Goal: Check status

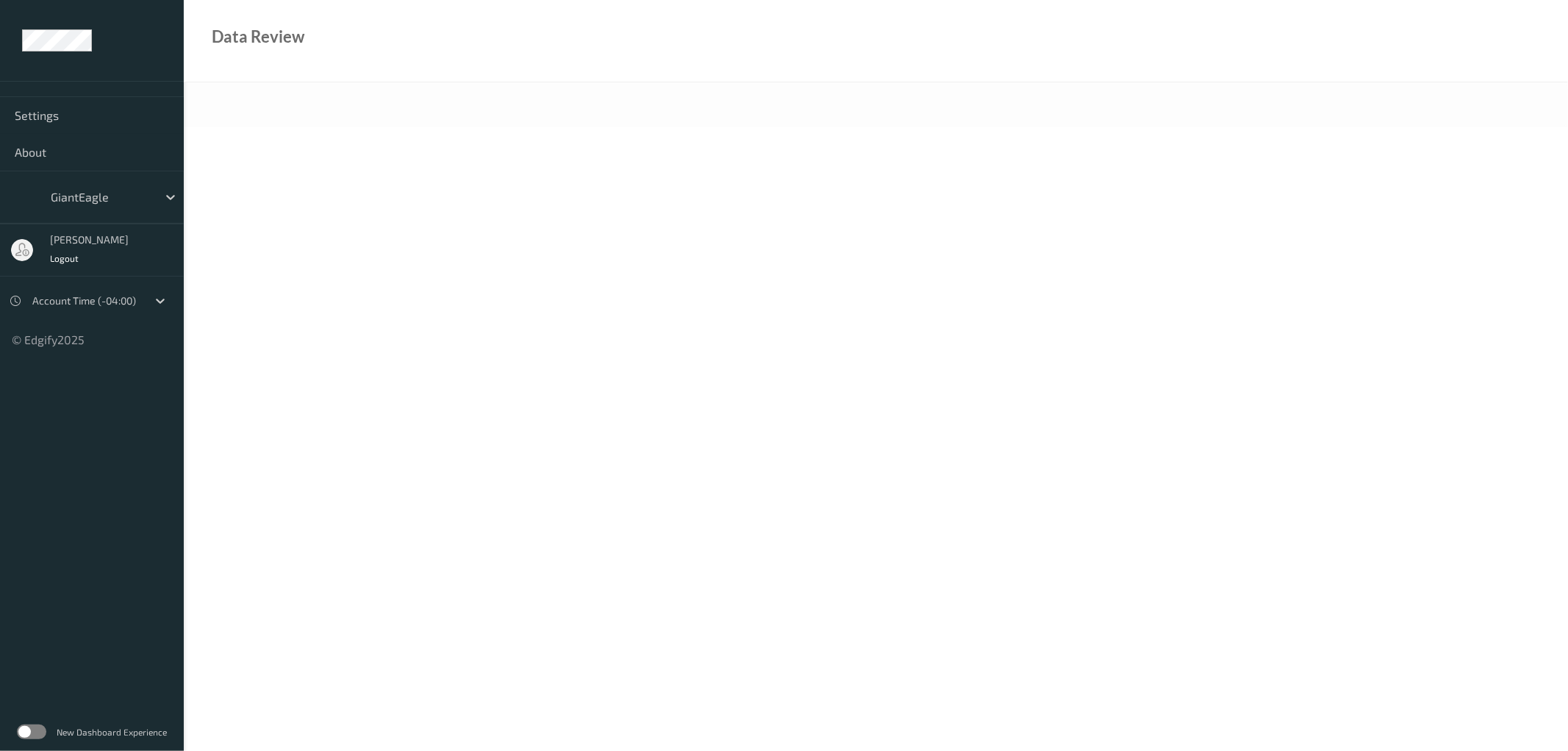
click at [40, 729] on label at bounding box center [31, 732] width 29 height 15
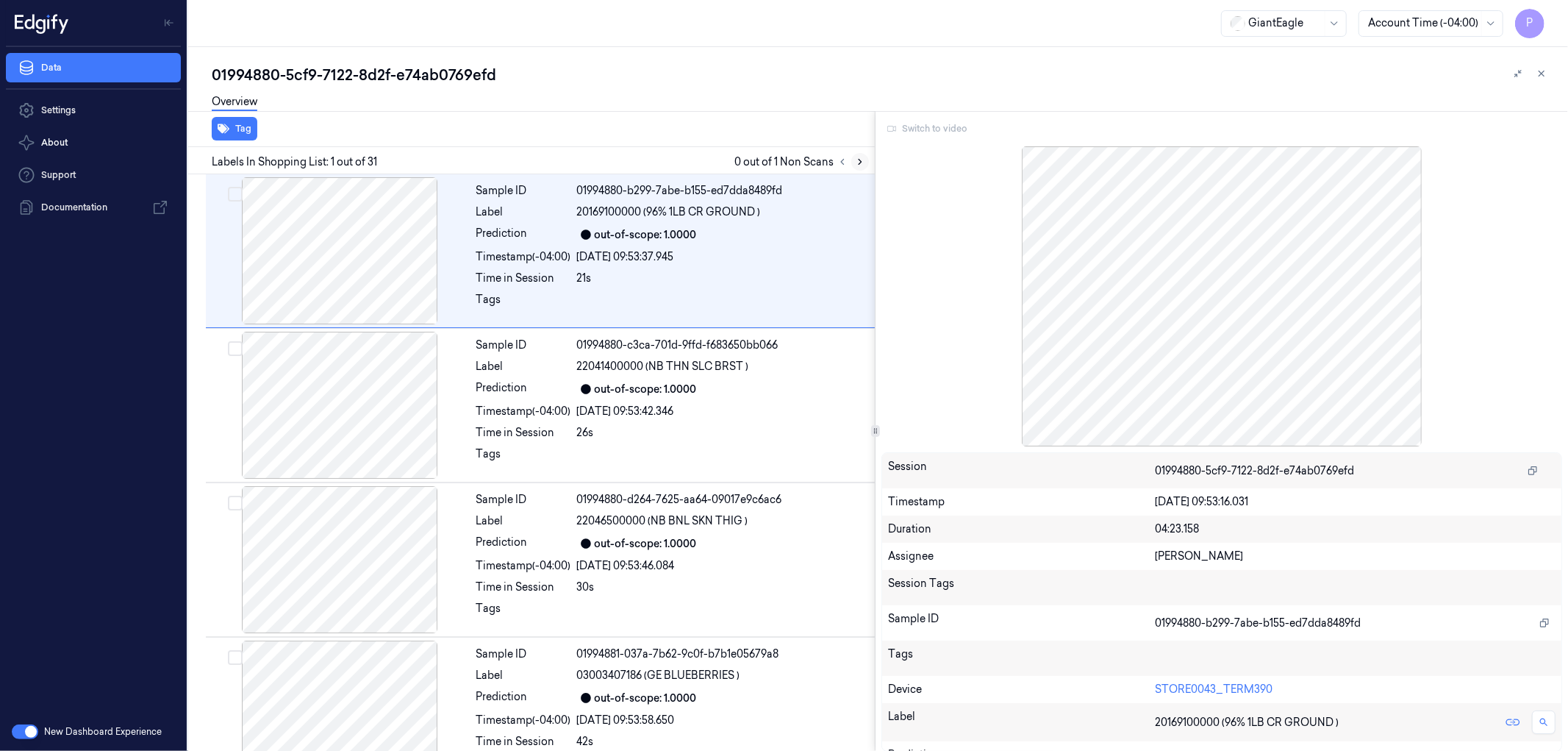
click at [861, 159] on icon at bounding box center [860, 162] width 3 height 5
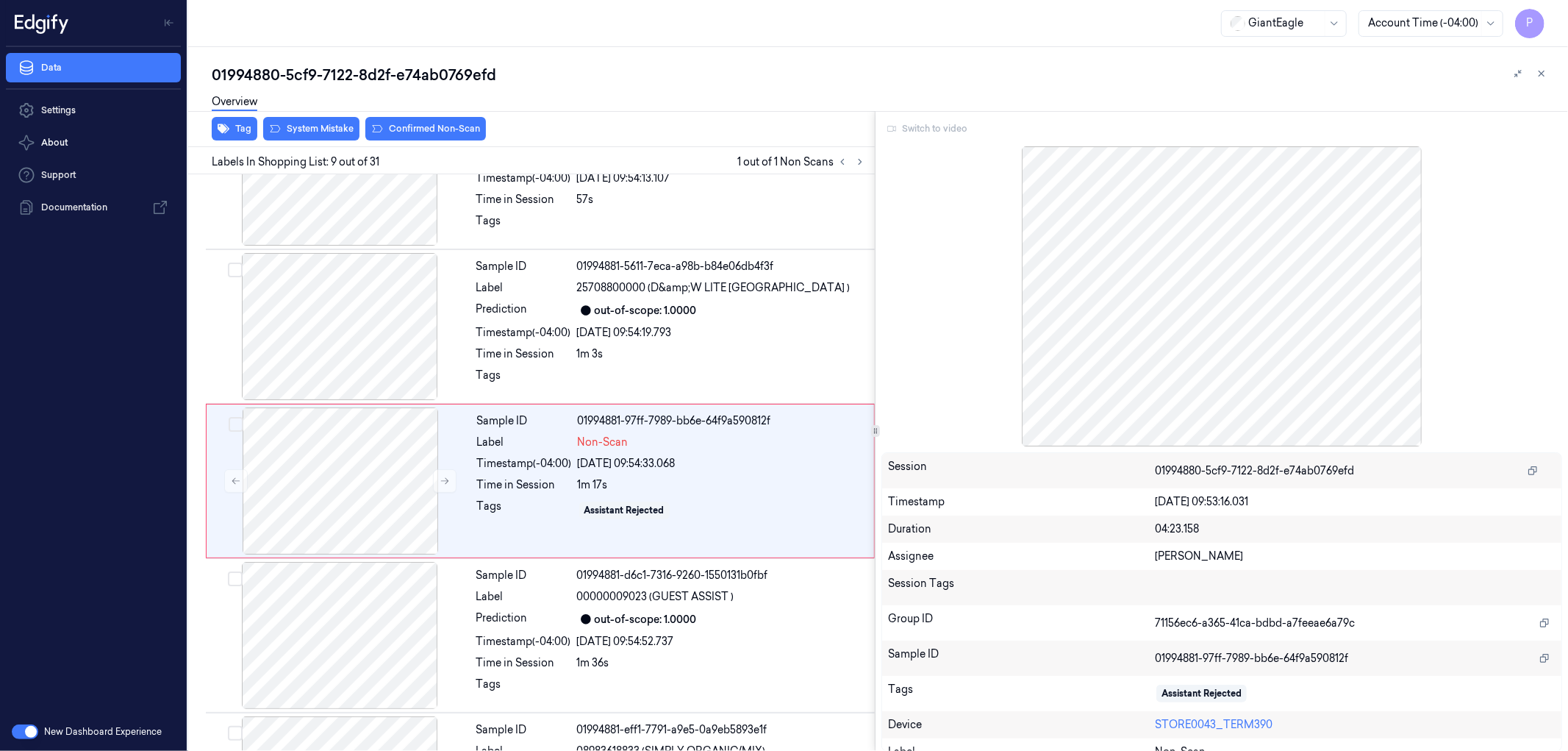
scroll to position [1025, 0]
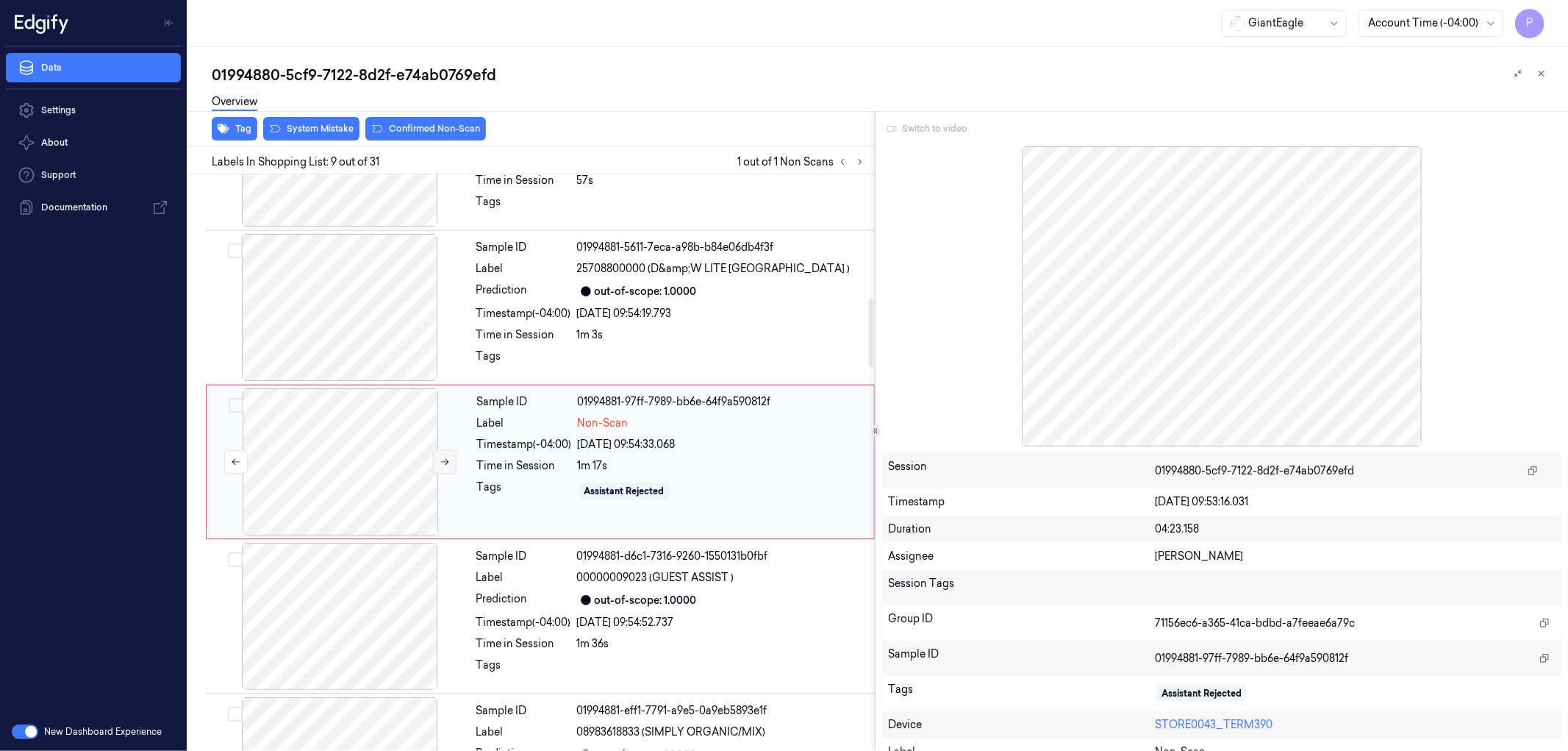
click at [443, 459] on icon at bounding box center [445, 462] width 10 height 10
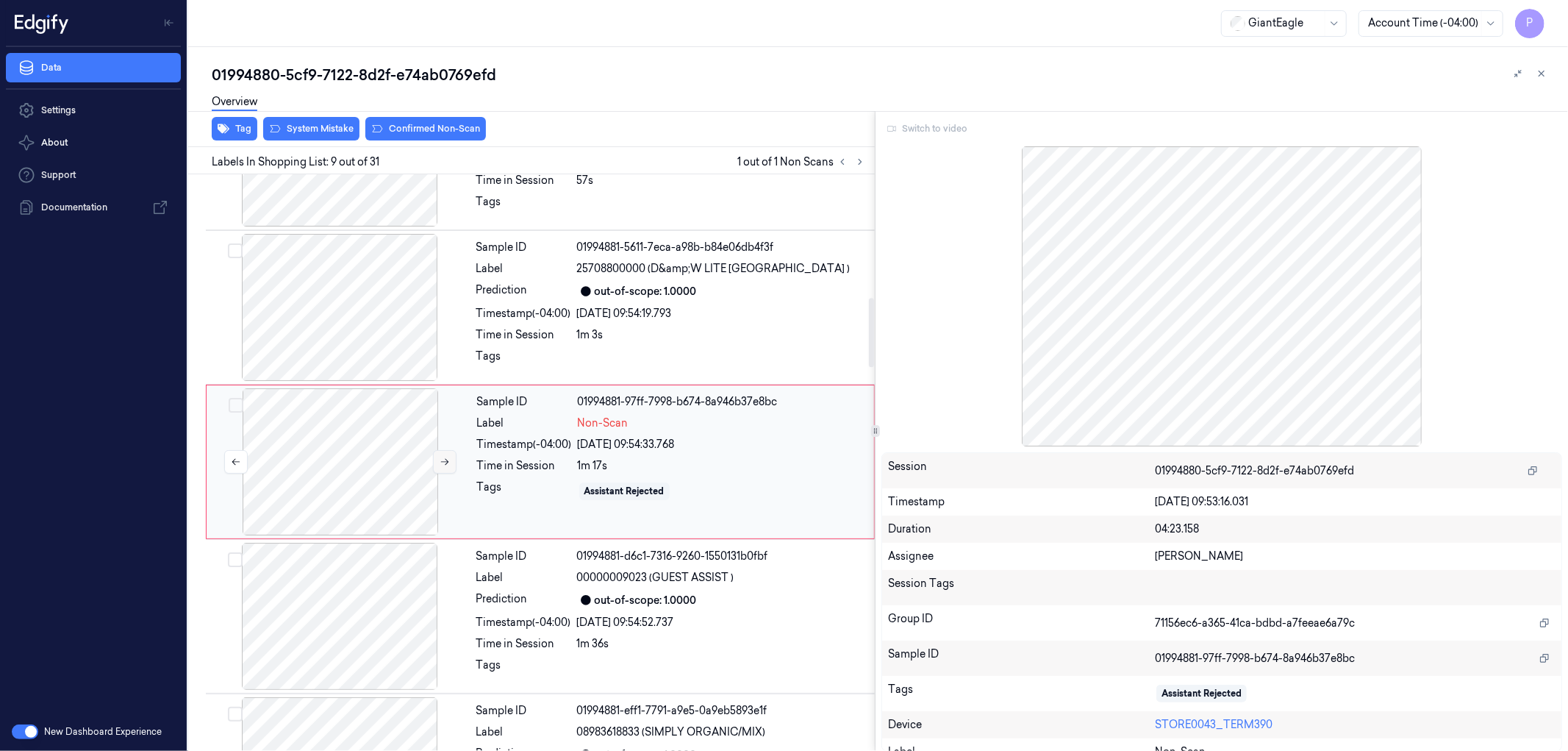
click at [443, 459] on icon at bounding box center [445, 462] width 10 height 10
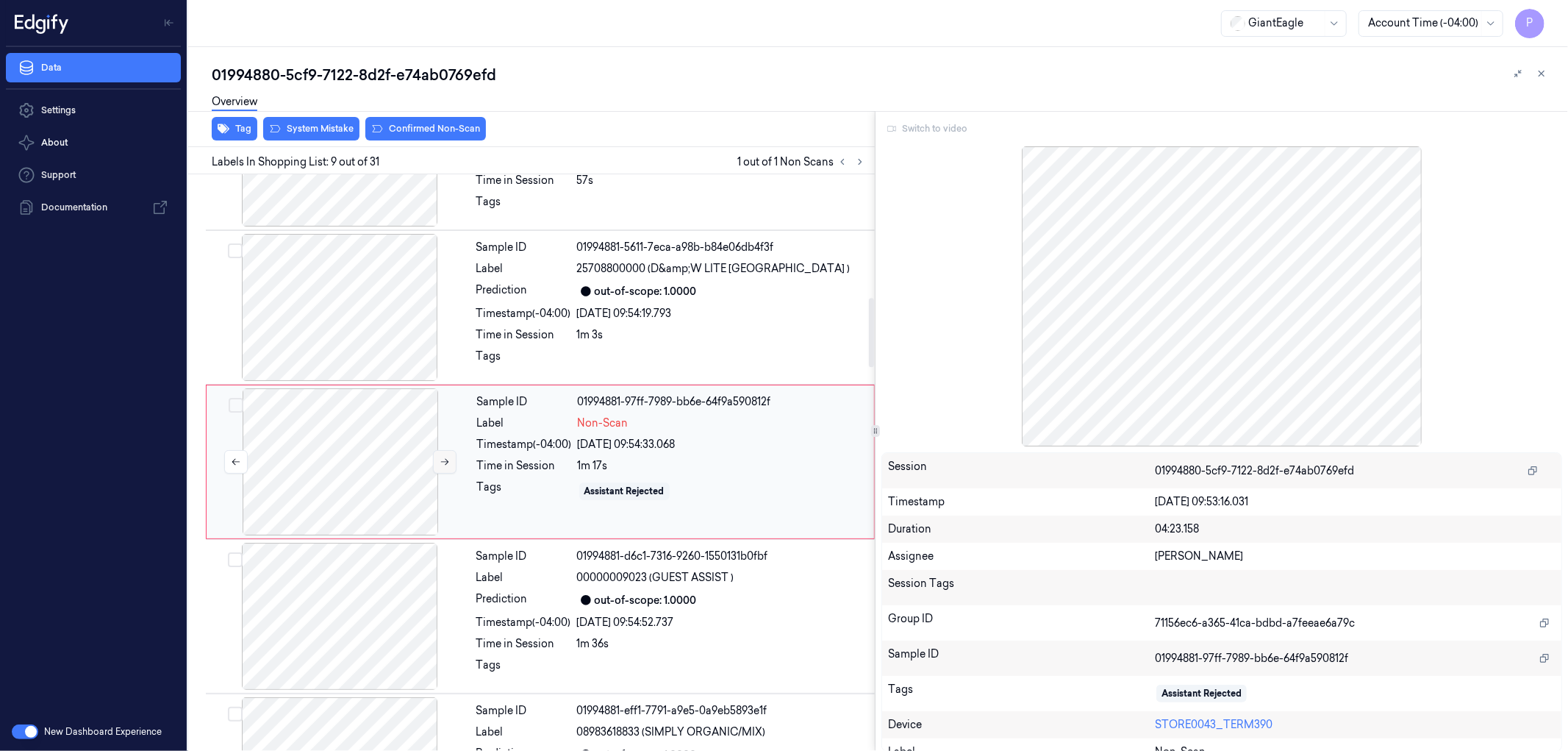
click at [443, 459] on icon at bounding box center [445, 462] width 10 height 10
click at [441, 460] on icon at bounding box center [445, 462] width 10 height 10
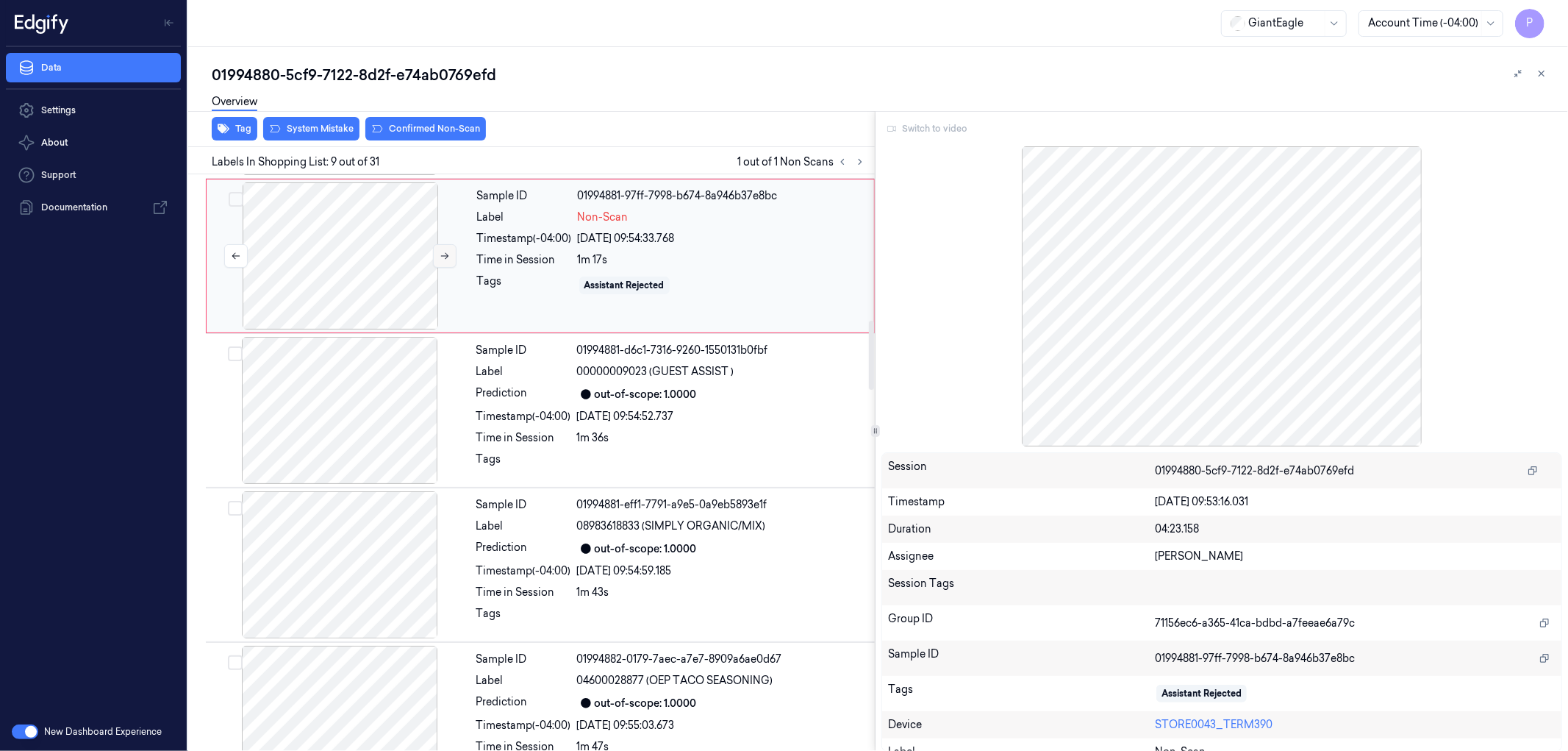
scroll to position [1243, 0]
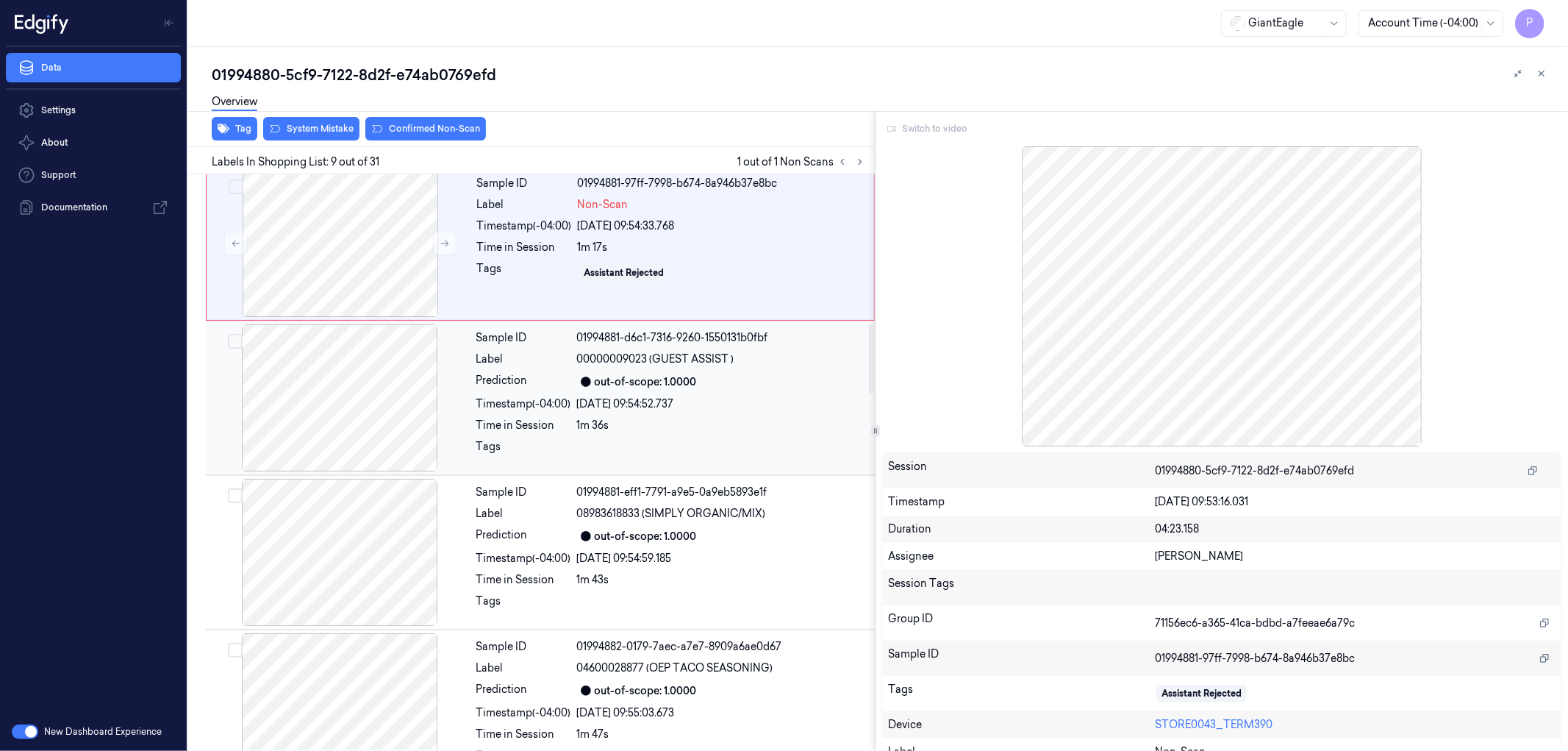
click at [417, 396] on div at bounding box center [339, 398] width 262 height 147
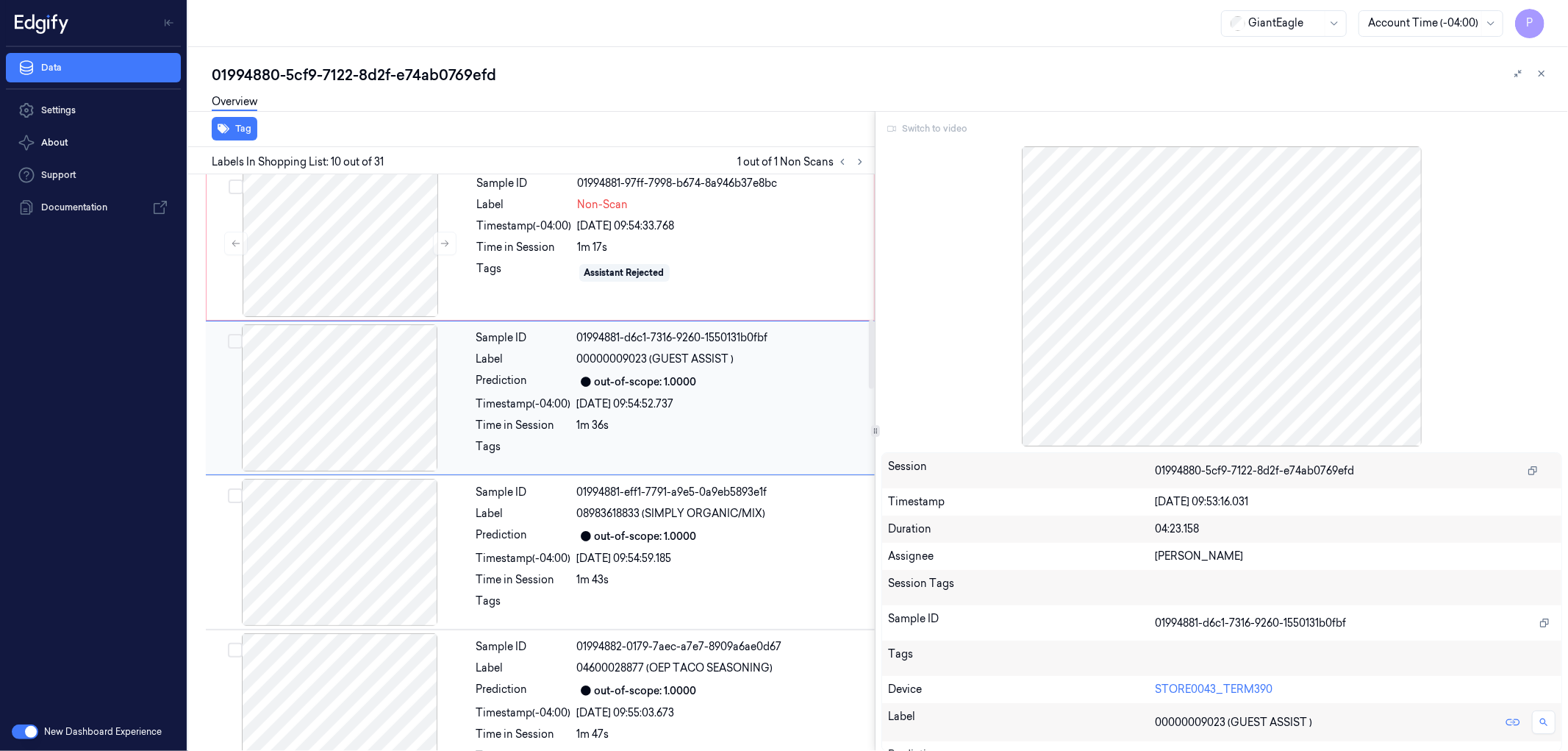
scroll to position [1179, 0]
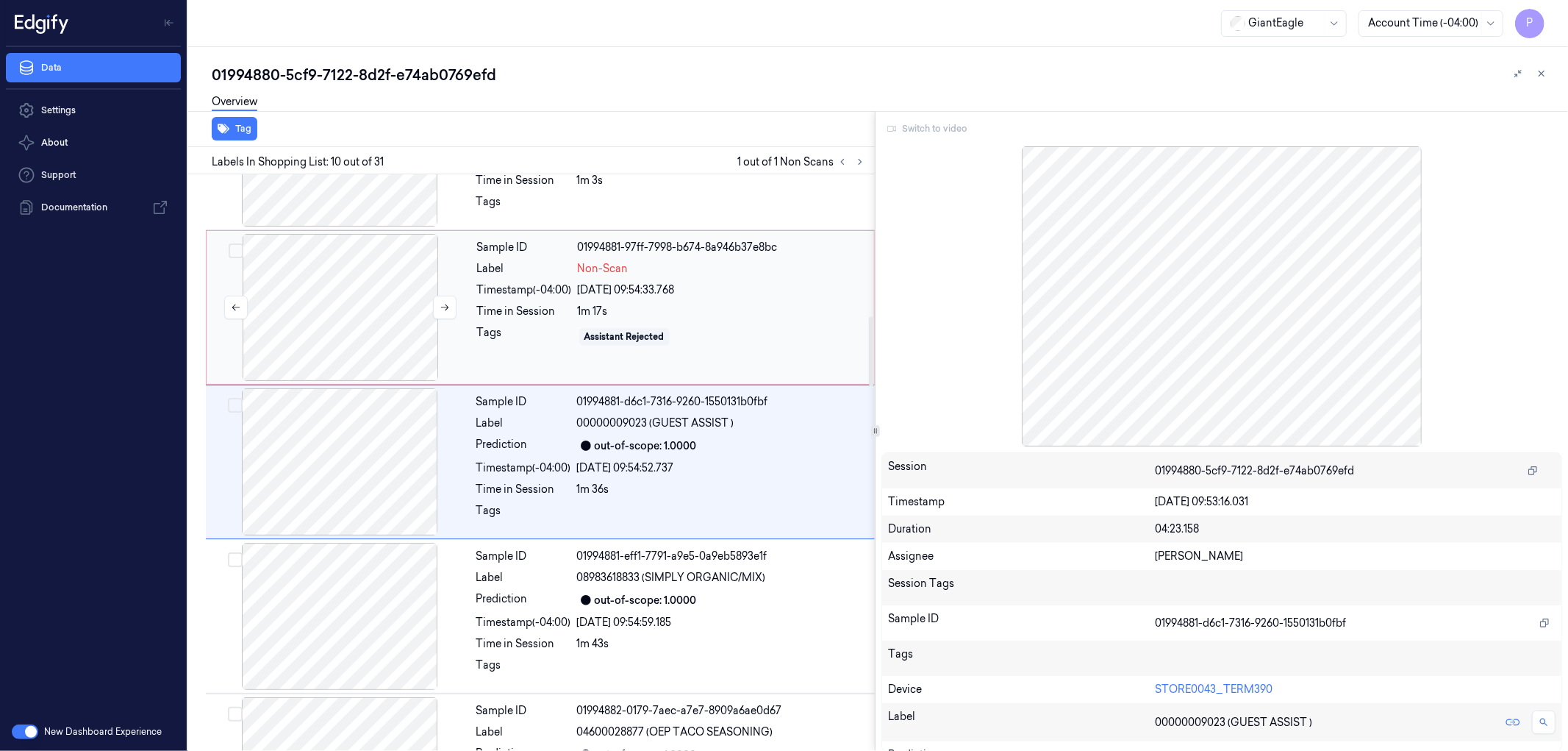
click at [405, 295] on div at bounding box center [340, 307] width 262 height 147
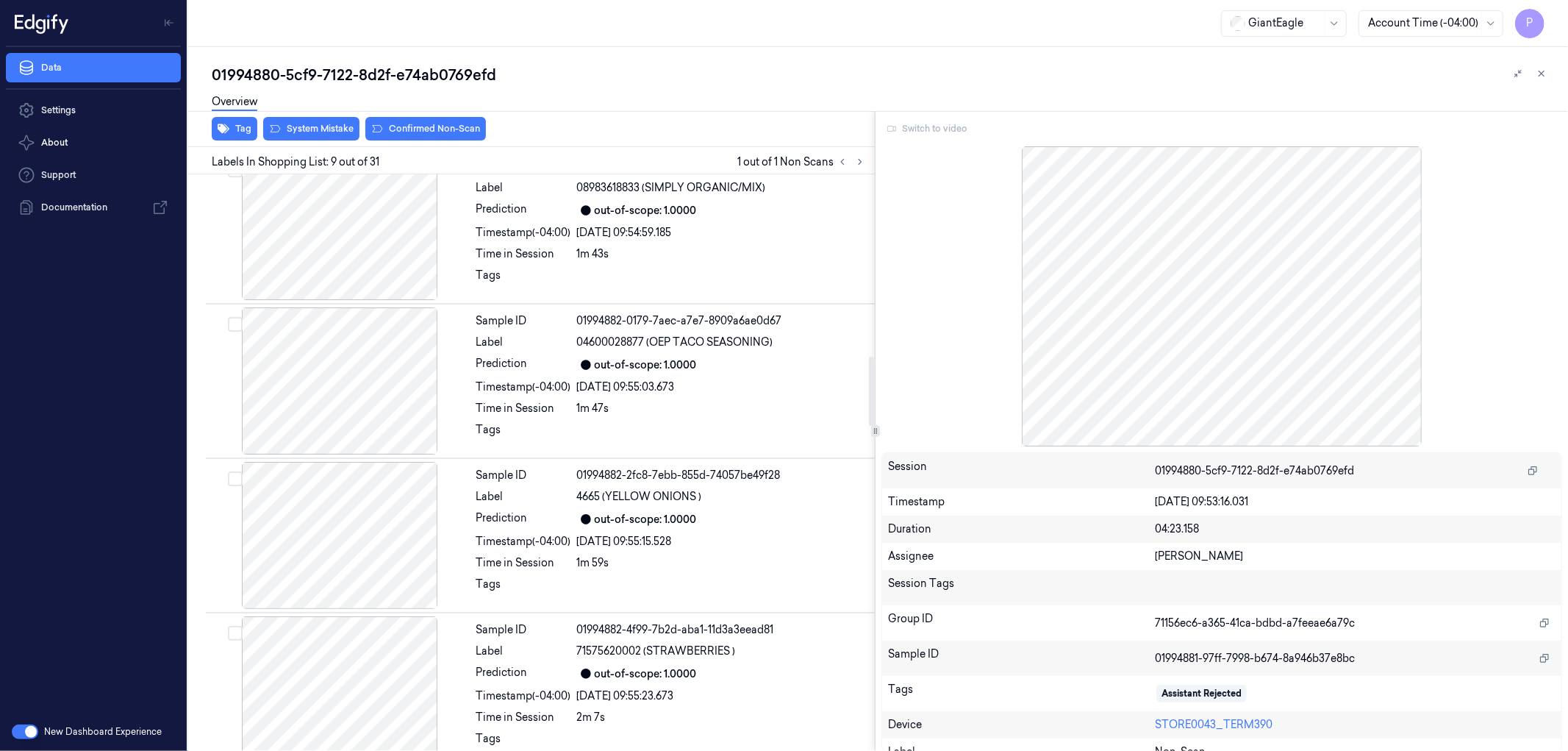
scroll to position [1025, 0]
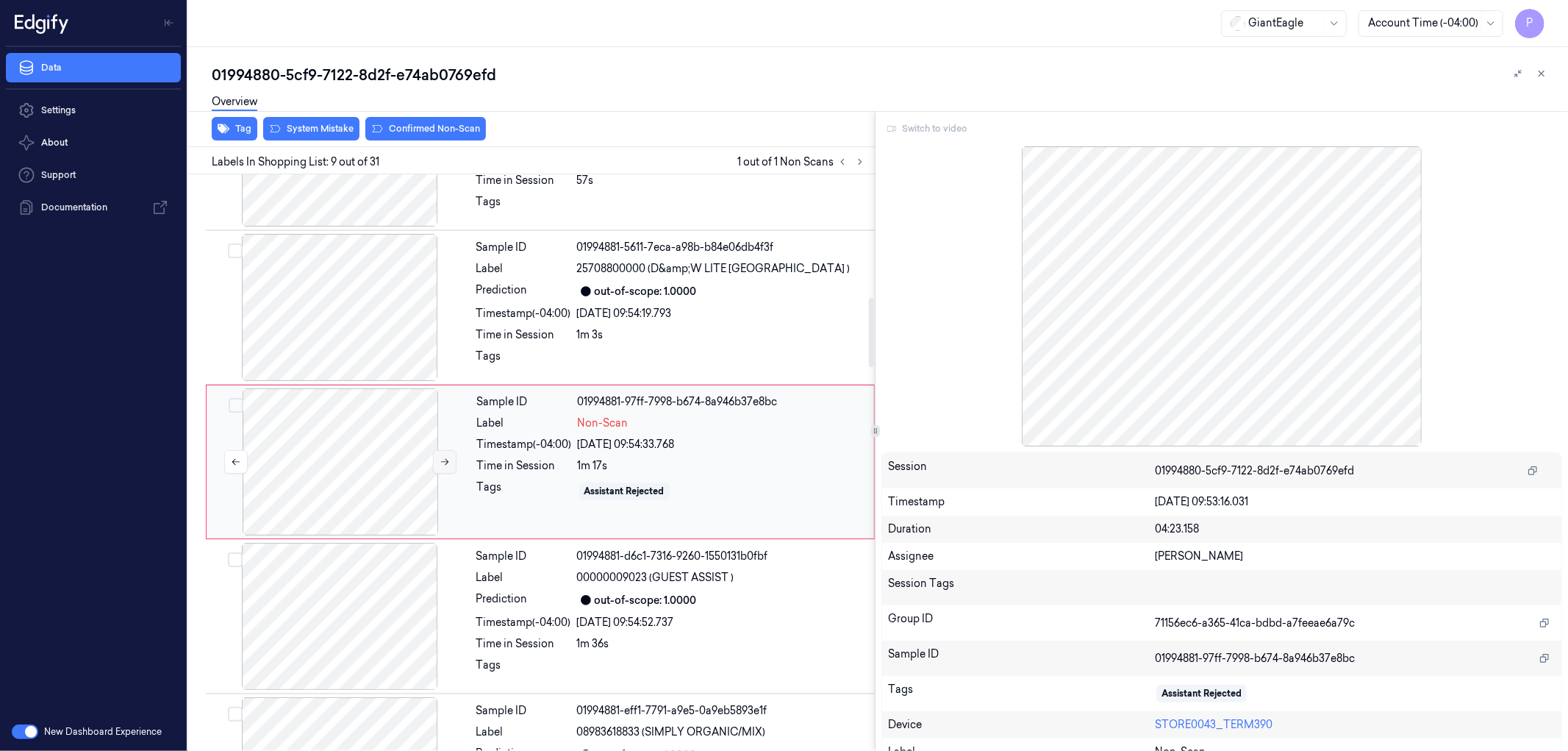
click at [440, 459] on icon at bounding box center [445, 462] width 10 height 10
click at [943, 126] on div "Switch to video" at bounding box center [1222, 128] width 680 height 23
click at [239, 459] on icon at bounding box center [236, 462] width 10 height 10
click at [1147, 63] on div "01994880-5cf9-7122-8d2f-e74ab0769efd Overview Tag System Mistake Confirmed Non-…" at bounding box center [878, 399] width 1380 height 704
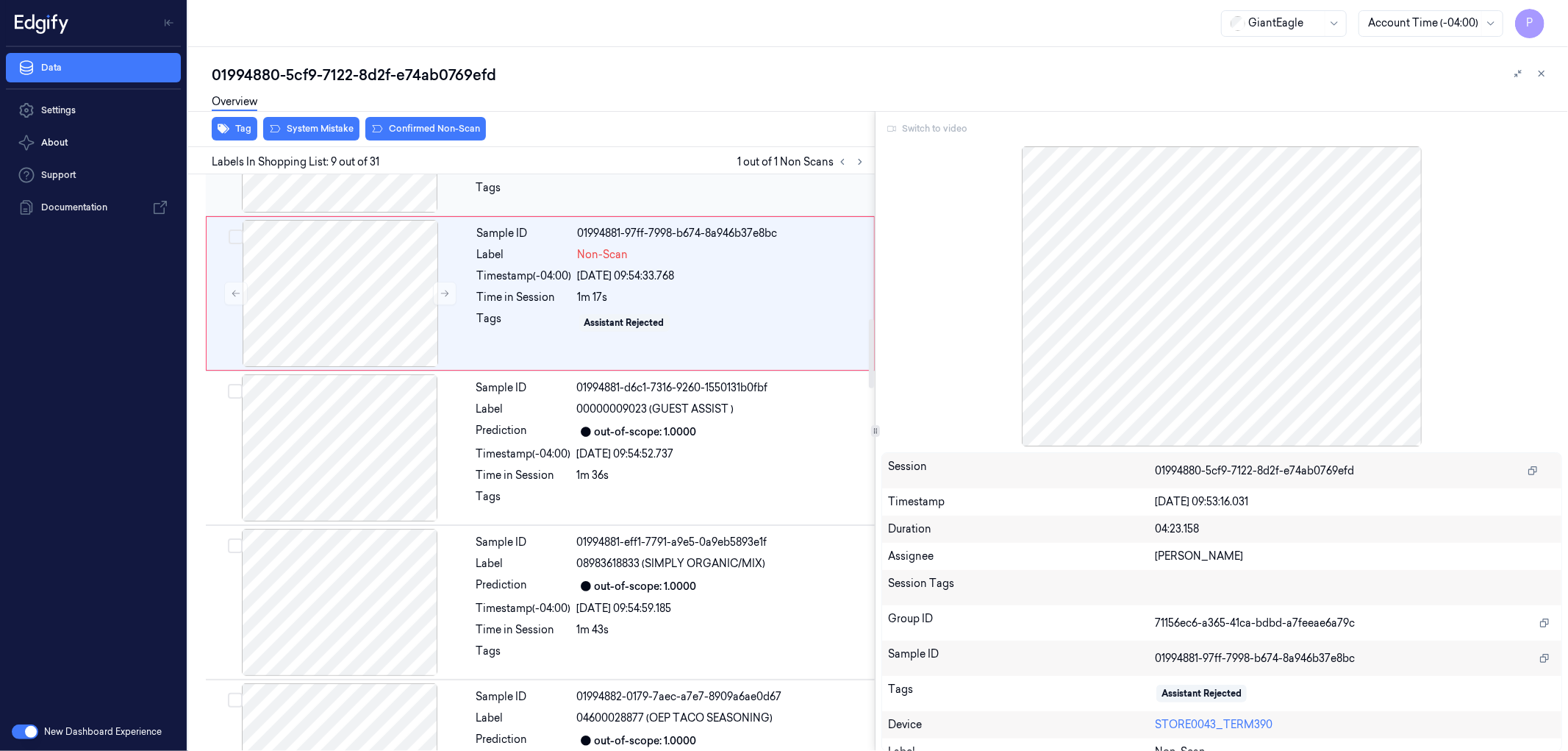
scroll to position [1199, 0]
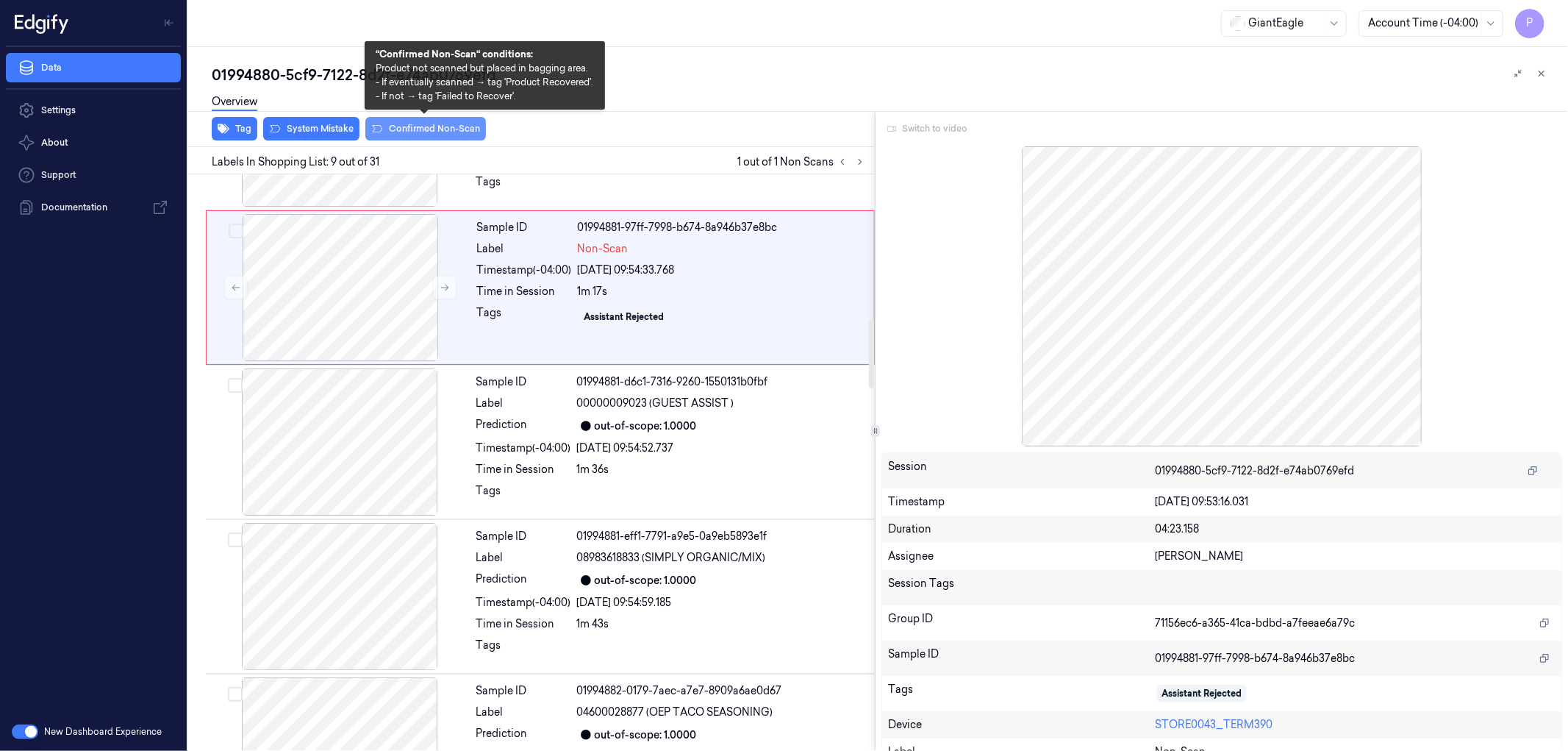
click at [417, 131] on button "Confirmed Non-Scan" at bounding box center [425, 128] width 120 height 23
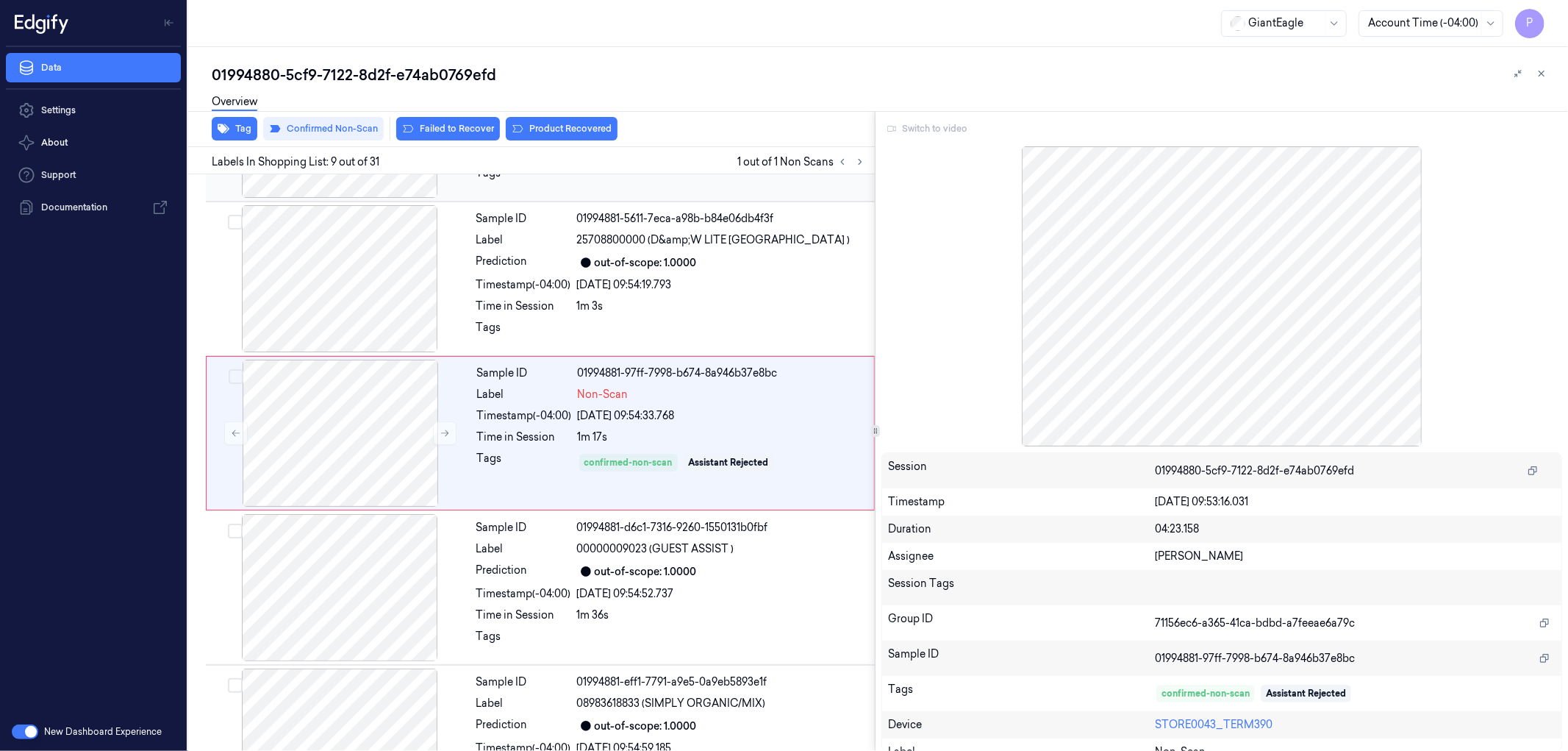
scroll to position [1025, 0]
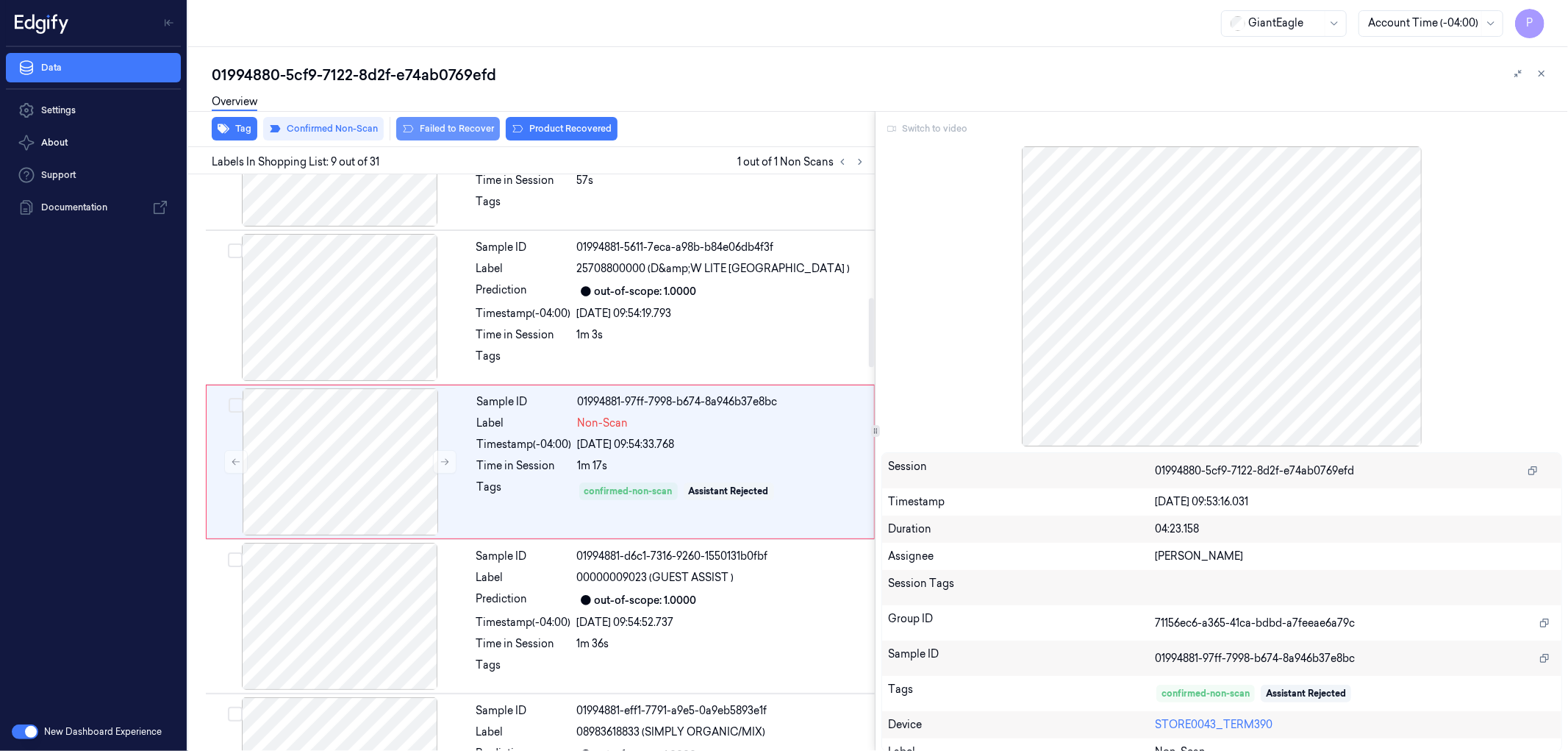
click at [478, 129] on button "Failed to Recover" at bounding box center [448, 128] width 104 height 23
